Goal: Task Accomplishment & Management: Manage account settings

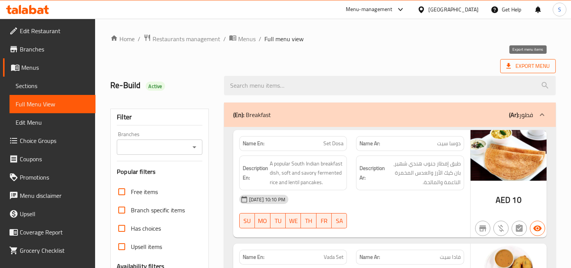
click at [532, 62] on span "Export Menu" at bounding box center [527, 66] width 43 height 10
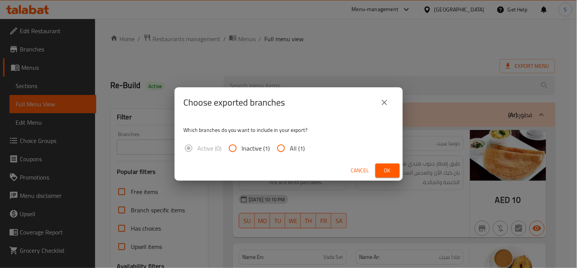
click at [295, 145] on span "All (1)" at bounding box center [297, 147] width 15 height 9
click at [290, 145] on input "All (1)" at bounding box center [281, 148] width 18 height 18
radio input "true"
click at [395, 169] on button "Ok" at bounding box center [388, 170] width 24 height 14
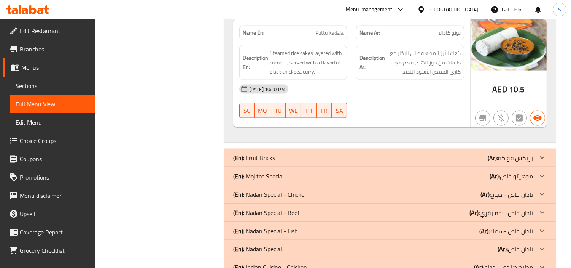
scroll to position [2325, 0]
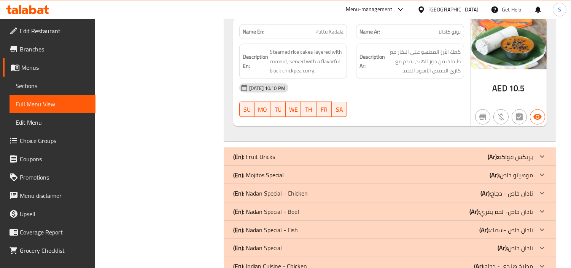
click at [497, 151] on b "(Ar):" at bounding box center [493, 156] width 10 height 11
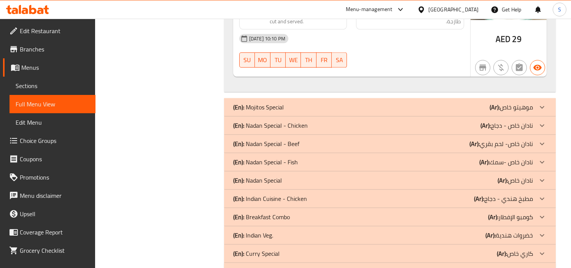
scroll to position [3213, 0]
click at [513, 102] on p "(Ar): موهيتو خاص" at bounding box center [511, 106] width 43 height 9
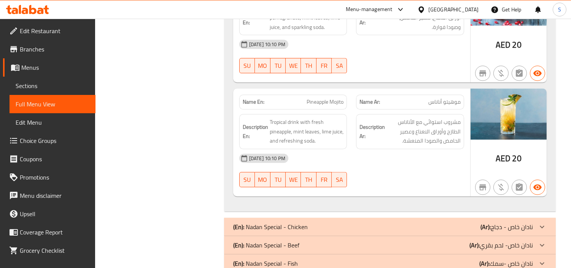
scroll to position [4035, 0]
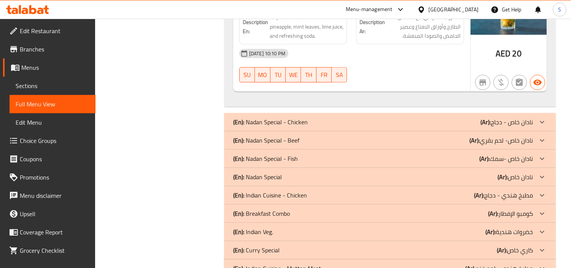
click at [514, 117] on p "(Ar): نادان خاص - دجاج" at bounding box center [507, 121] width 53 height 9
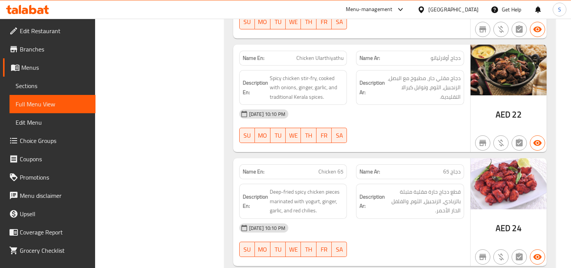
scroll to position [4742, 0]
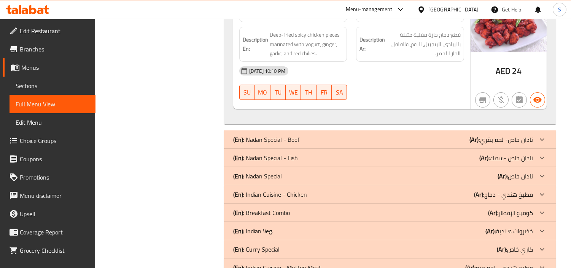
click at [519, 135] on p "(Ar): نادان خاص- لحم بقري" at bounding box center [502, 139] width 64 height 9
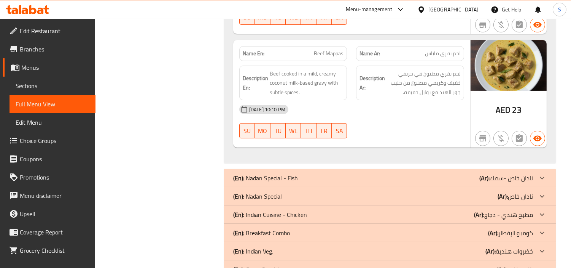
scroll to position [5335, 0]
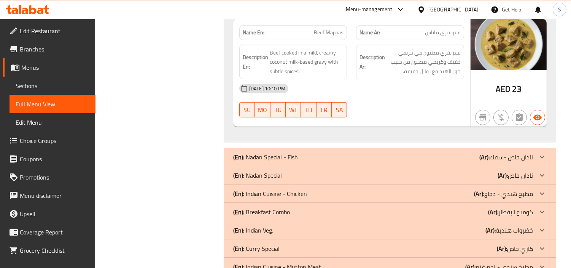
click at [499, 148] on div "(En): Nadan Special - Fish (Ar): نادان خاص -سمك" at bounding box center [390, 157] width 332 height 18
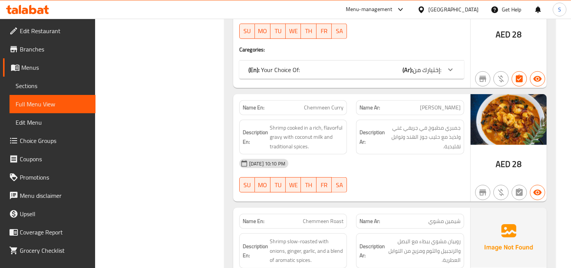
scroll to position [6307, 0]
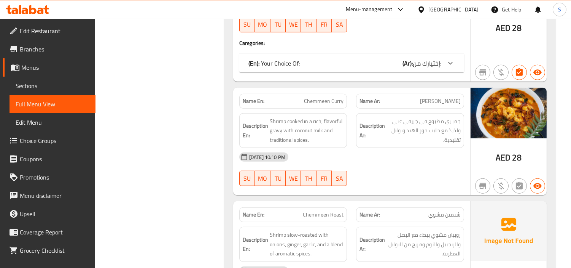
click at [424, 54] on div "(En): Your Choice Of: (Ar): إختيارك من:" at bounding box center [351, 63] width 225 height 18
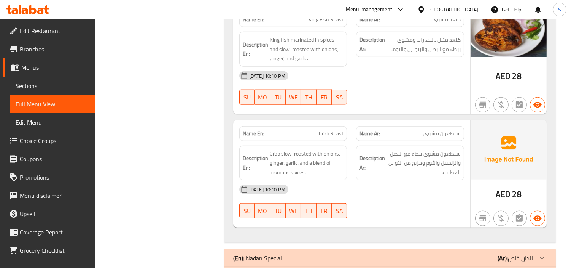
scroll to position [6898, 0]
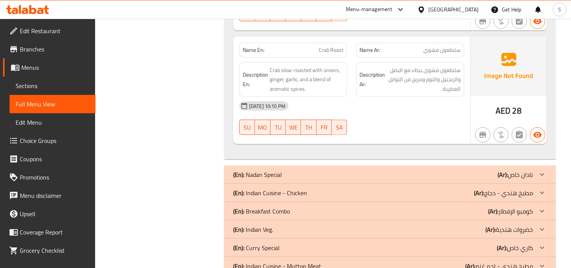
click at [525, 170] on p "(Ar): نادان خاص" at bounding box center [515, 174] width 35 height 9
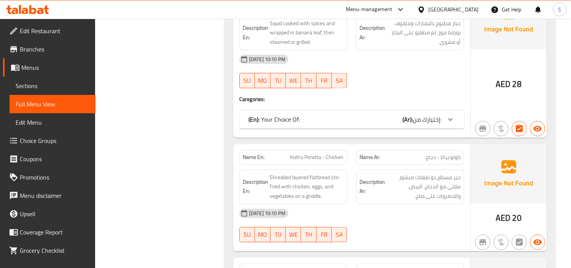
scroll to position [8124, 0]
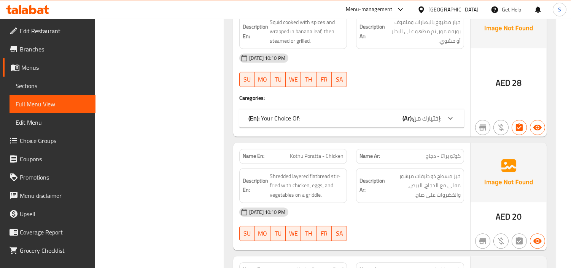
click at [405, 112] on b "(Ar):" at bounding box center [408, 117] width 10 height 11
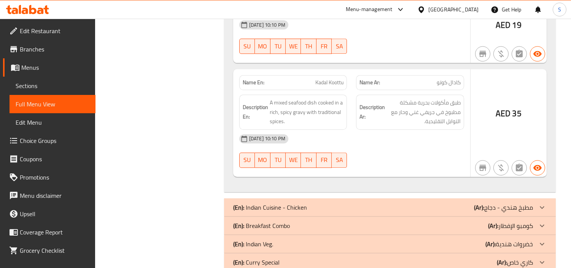
scroll to position [8639, 0]
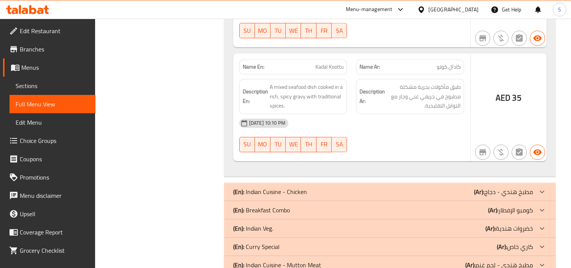
click at [480, 186] on b "(Ar):" at bounding box center [479, 191] width 10 height 11
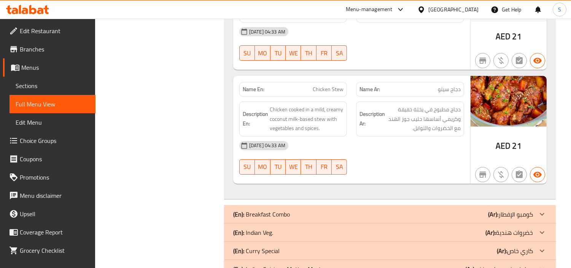
scroll to position [10378, 0]
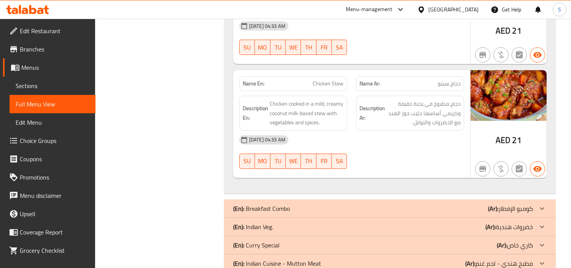
click at [519, 204] on p "(Ar): كومبو الإفطار" at bounding box center [510, 208] width 45 height 9
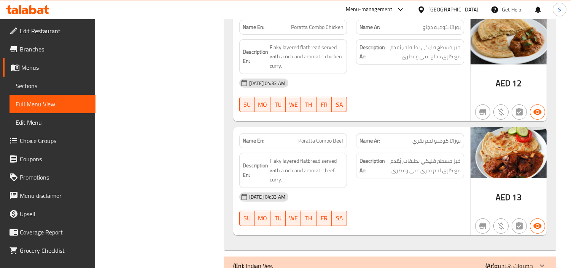
scroll to position [10873, 0]
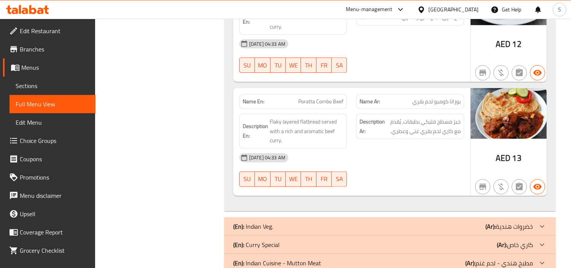
click at [482, 221] on div "(En): Indian Veg. (Ar): خضروات هندية" at bounding box center [383, 225] width 300 height 9
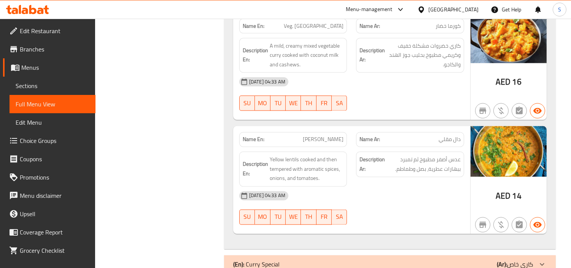
scroll to position [12839, 0]
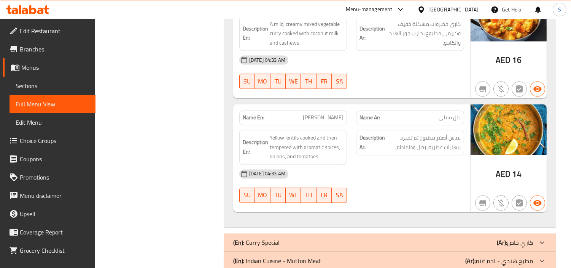
click at [427, 238] on div "(En): Curry Special (Ar): كاري خاص" at bounding box center [383, 242] width 300 height 9
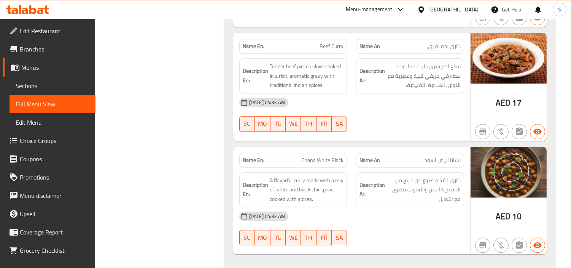
scroll to position [13659, 0]
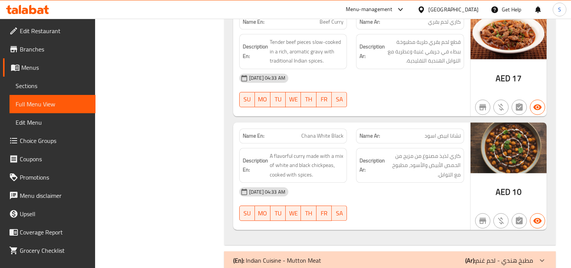
click at [455, 251] on div "(En): Indian Cuisine - Mutton Meat (Ar): مطبخ هندي - لحم غنم" at bounding box center [390, 260] width 332 height 18
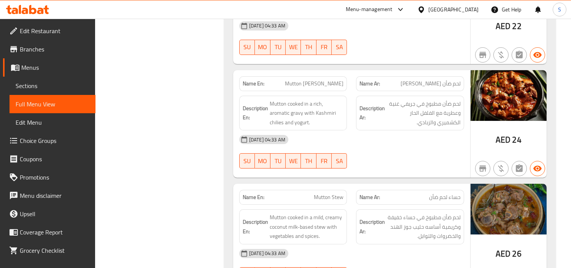
scroll to position [15165, 0]
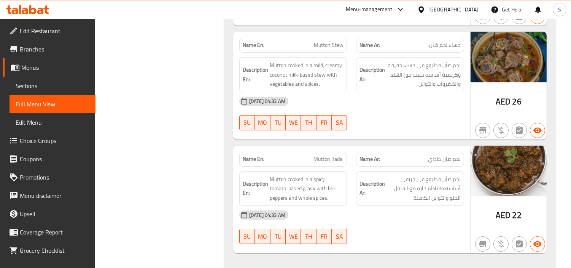
click at [36, 33] on span "Edit Restaurant" at bounding box center [55, 30] width 70 height 9
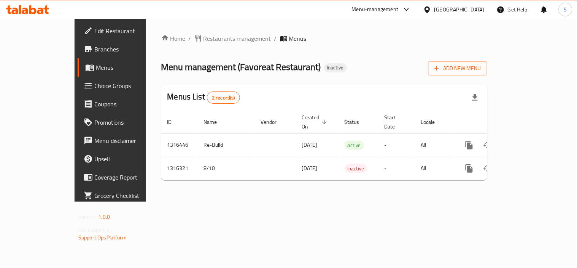
click at [367, 69] on div "Menu management ( Favoreat Restaurant ) Inactive Add New Menu" at bounding box center [324, 66] width 326 height 17
click at [94, 51] on span "Branches" at bounding box center [129, 49] width 70 height 9
